Goal: Transaction & Acquisition: Purchase product/service

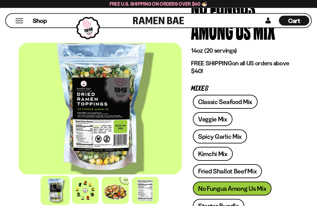
scroll to position [70, 0]
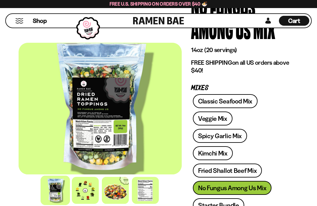
click at [233, 137] on link "Spicy Garlic Mix" at bounding box center [220, 136] width 54 height 14
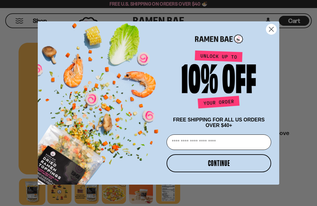
scroll to position [50, 0]
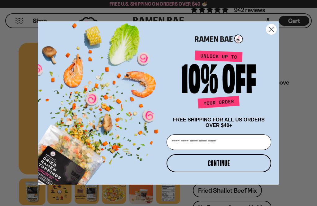
click at [240, 150] on input "Email" at bounding box center [218, 141] width 104 height 15
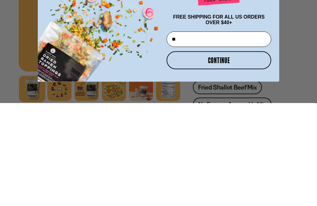
scroll to position [0, 0]
type input "**********"
click at [245, 154] on button "CONTINUE" at bounding box center [218, 163] width 104 height 18
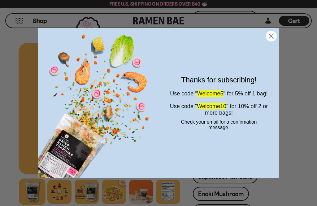
click at [273, 36] on circle "Close dialog" at bounding box center [271, 36] width 10 height 10
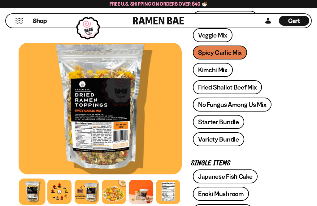
scroll to position [156, 0]
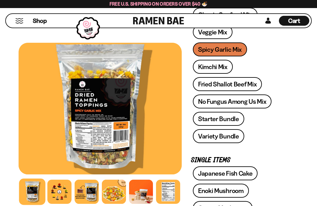
click at [229, 139] on link "Variety Bundle" at bounding box center [218, 136] width 51 height 14
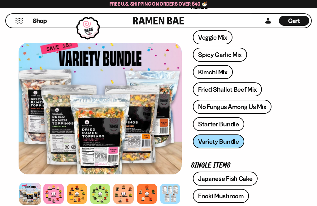
scroll to position [125, 0]
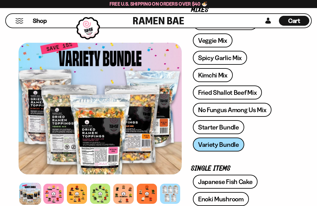
click at [230, 141] on div "Classic Seafood Mix Veggie Mix Spicy Garlic Mix Kimchi Mix Fried Shallot Beef M…" at bounding box center [240, 85] width 98 height 138
click at [221, 141] on div "Classic Seafood Mix Veggie Mix Spicy Garlic Mix Kimchi Mix Fried Shallot Beef M…" at bounding box center [240, 85] width 98 height 138
click at [231, 142] on div "Classic Seafood Mix Veggie Mix Spicy Garlic Mix Kimchi Mix Fried Shallot Beef M…" at bounding box center [240, 85] width 98 height 138
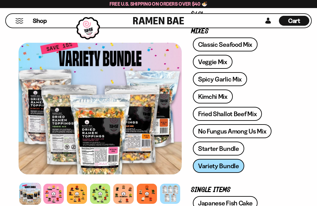
scroll to position [103, 0]
